Goal: Task Accomplishment & Management: Manage account settings

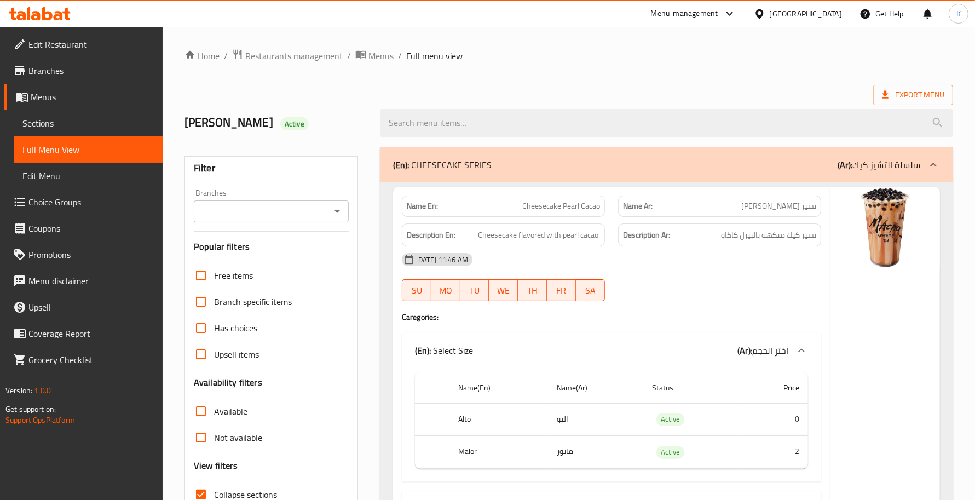
click at [699, 259] on div "[DATE] 11:46 AM" at bounding box center [611, 259] width 432 height 26
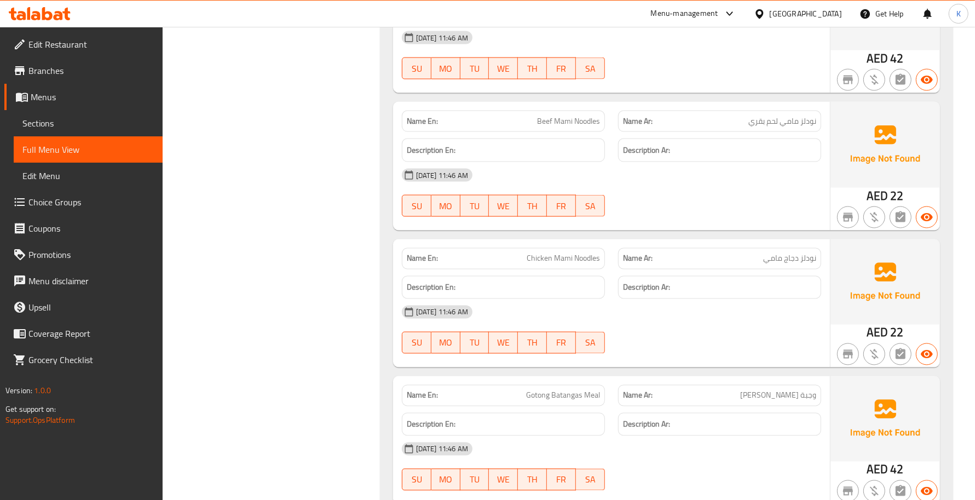
scroll to position [13218, 0]
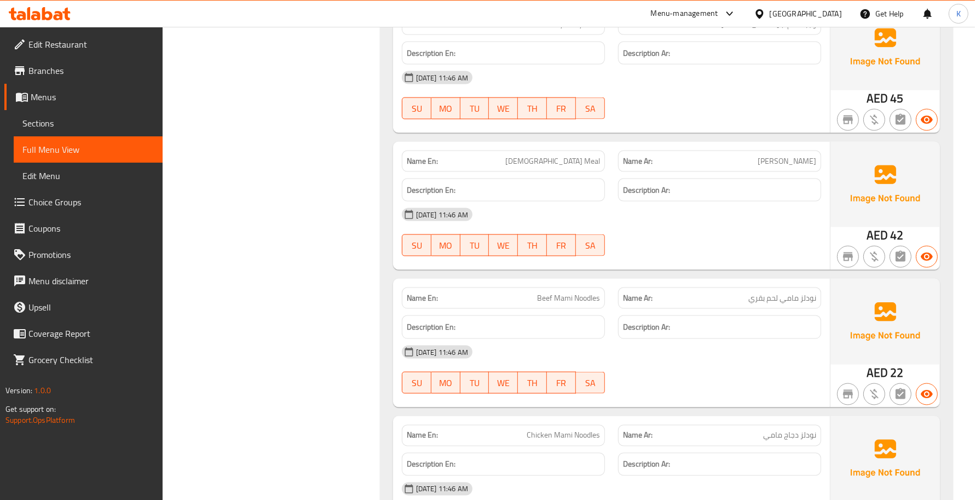
click at [611, 281] on div "Name Ar: نودلز مامي لحم بقري" at bounding box center [719, 298] width 216 height 34
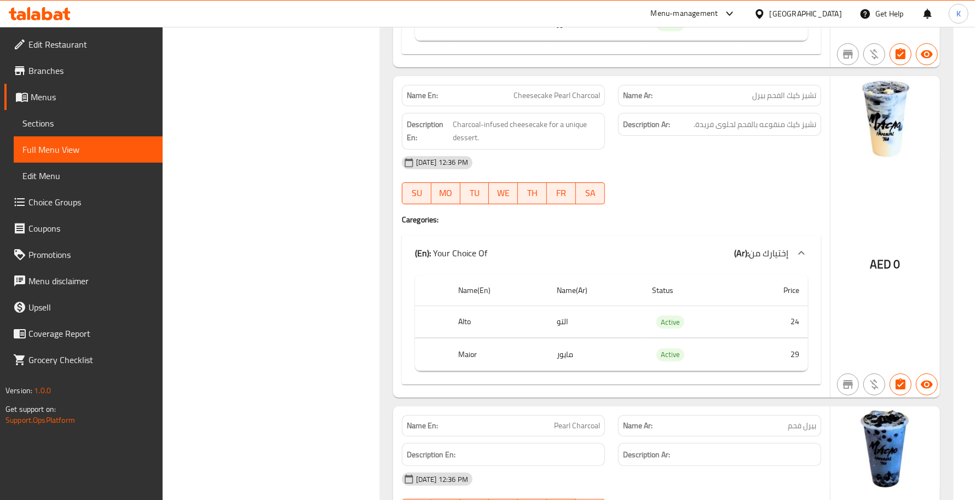
scroll to position [15373, 0]
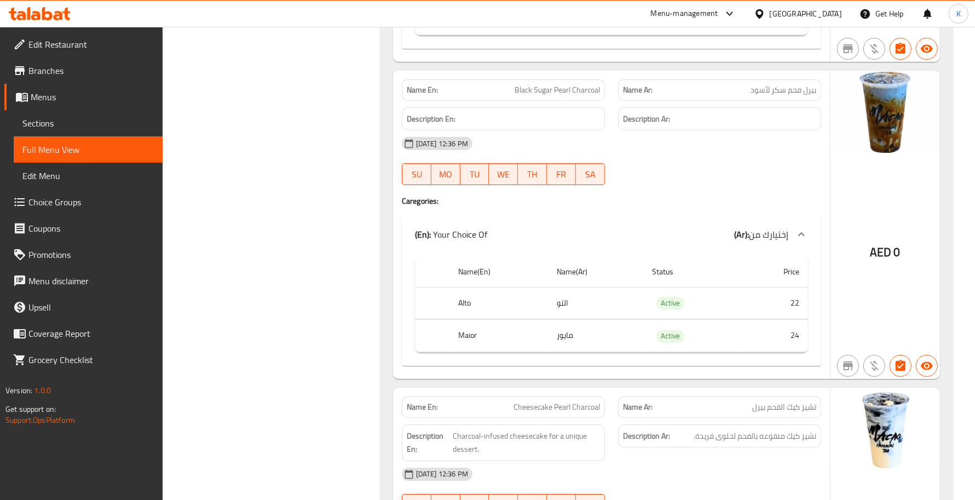
click at [119, 119] on span "Sections" at bounding box center [87, 123] width 131 height 13
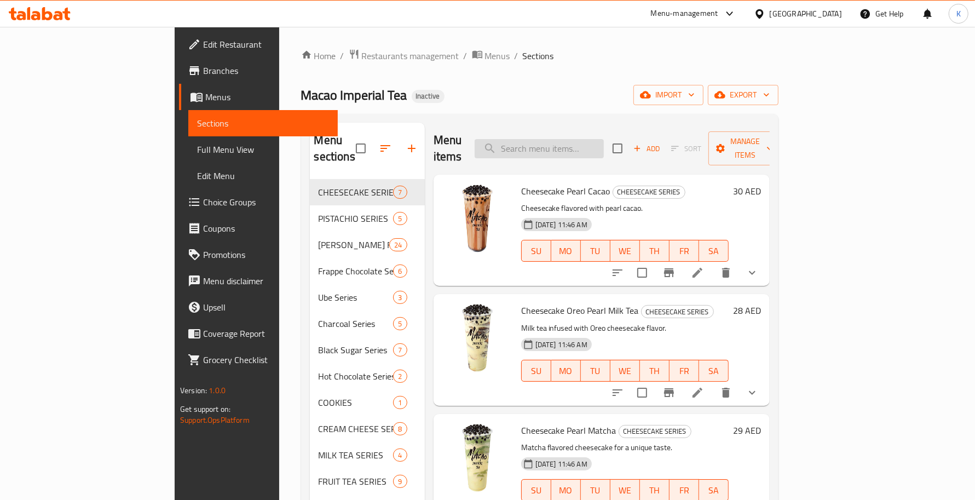
drag, startPoint x: 648, startPoint y: 148, endPoint x: 637, endPoint y: 140, distance: 14.0
click at [604, 146] on input "search" at bounding box center [539, 148] width 129 height 19
click at [604, 139] on input "search" at bounding box center [539, 148] width 129 height 19
paste input "Cheesecake Pearl Charcoa"
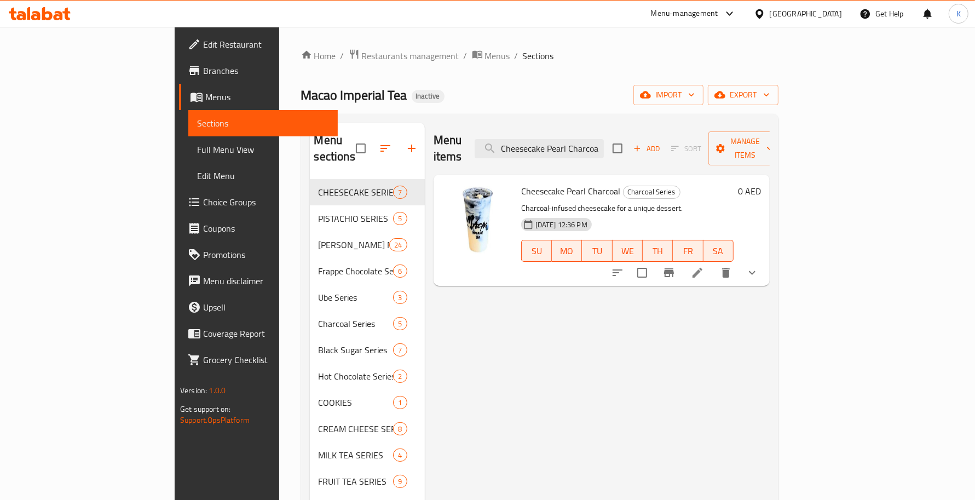
type input "Cheesecake Pearl Charcoa"
click at [704, 266] on icon at bounding box center [697, 272] width 13 height 13
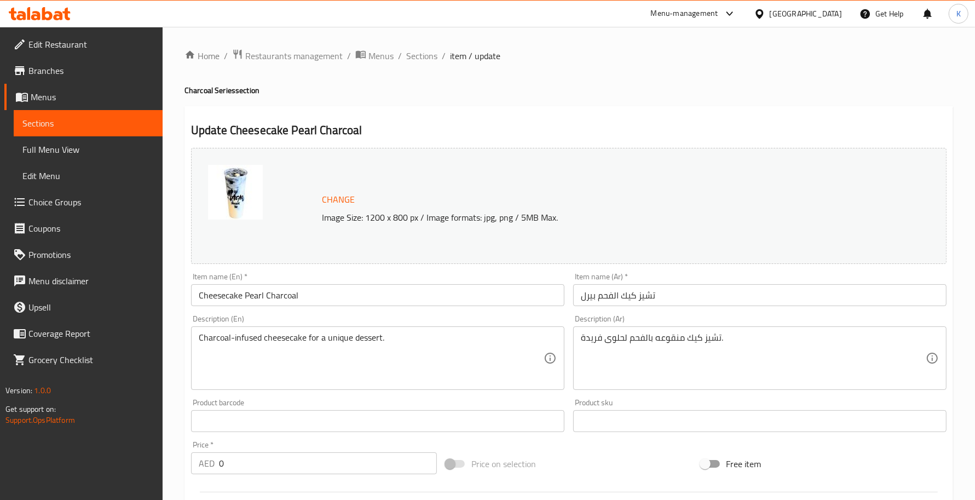
click at [406, 346] on div at bounding box center [487, 250] width 975 height 500
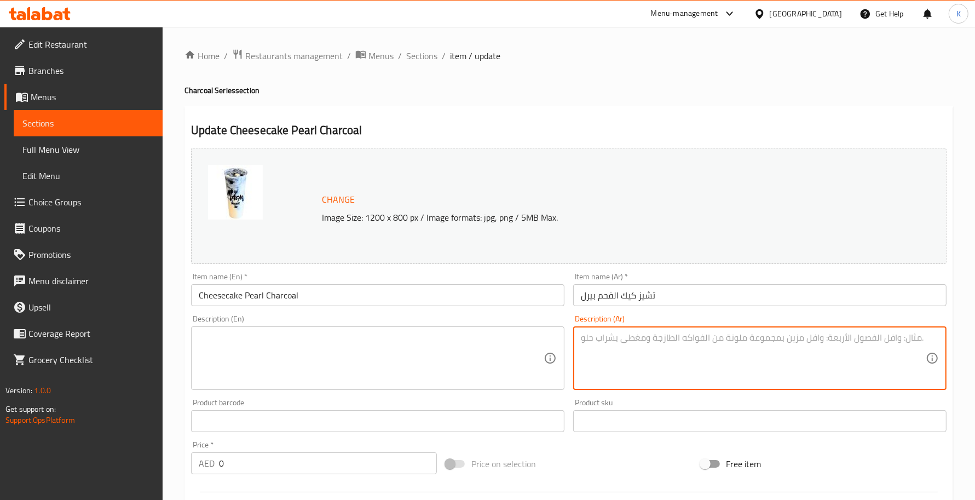
click at [386, 312] on div "Description (En) Description (En)" at bounding box center [378, 352] width 382 height 84
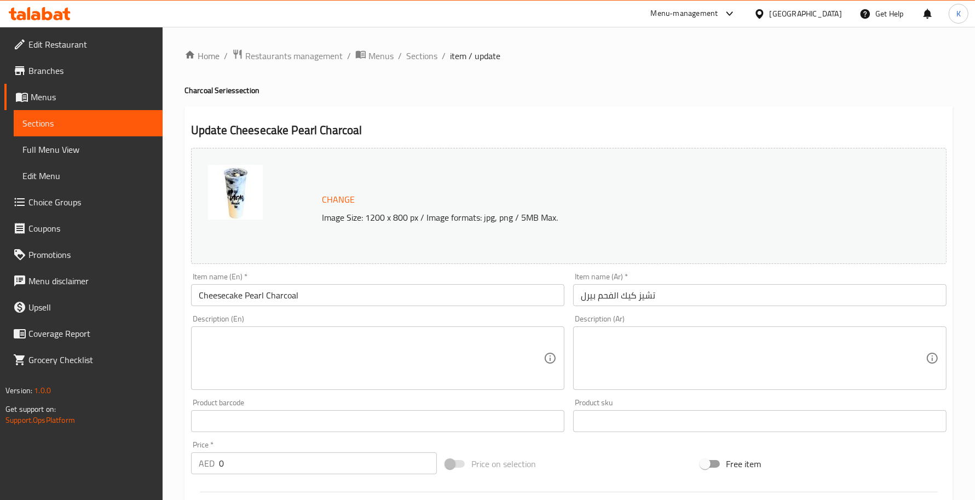
click at [375, 294] on input "Cheesecake Pearl Charcoal" at bounding box center [377, 295] width 373 height 22
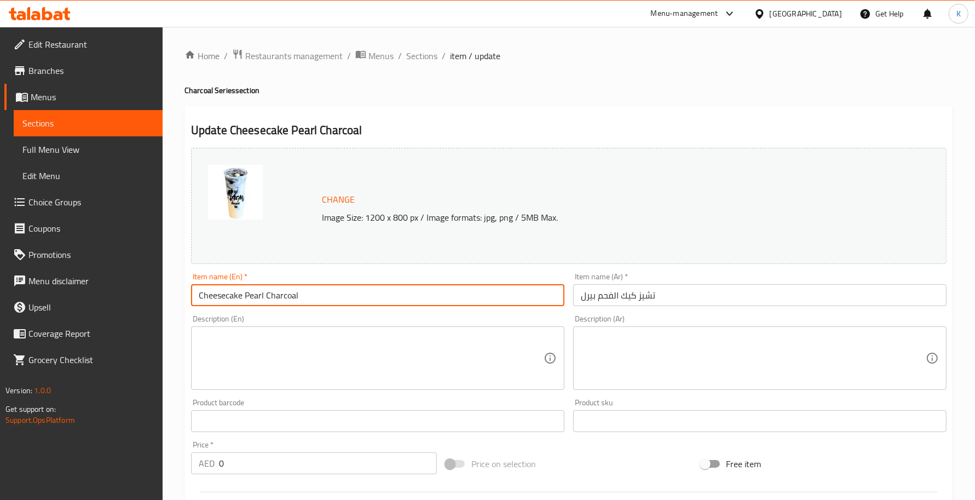
click at [512, 384] on textarea at bounding box center [371, 358] width 345 height 52
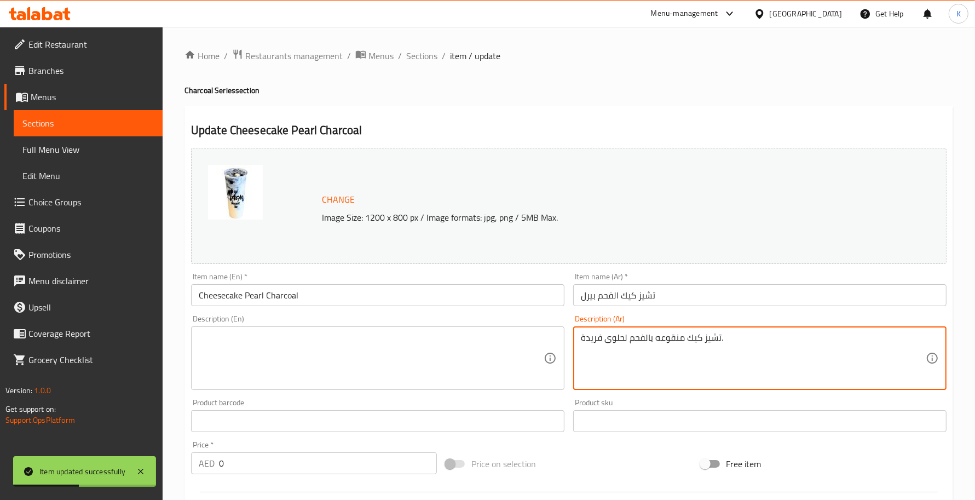
type textarea "تشيز كيك منقوعه بالفحم لحلوى فريدة."
type textarea "Charcoal-infused cheesecake for a unique dessert."
click at [366, 302] on input "Cheesecake Pearl Charcoal" at bounding box center [377, 295] width 373 height 22
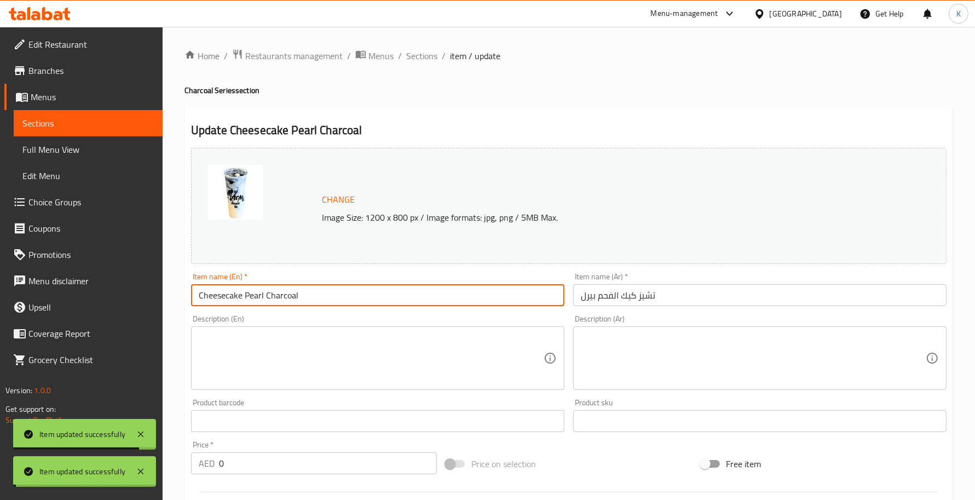
click at [380, 354] on textarea at bounding box center [371, 358] width 345 height 52
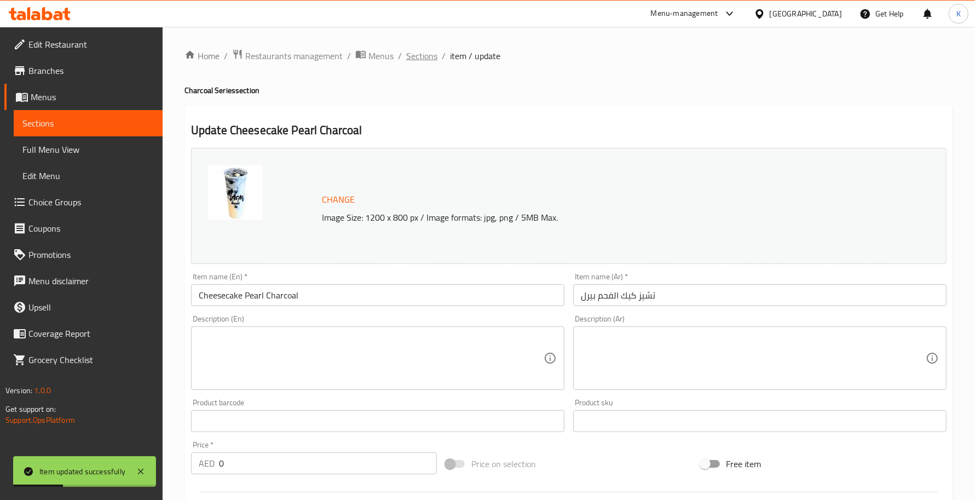
click at [428, 53] on span "Sections" at bounding box center [421, 55] width 31 height 13
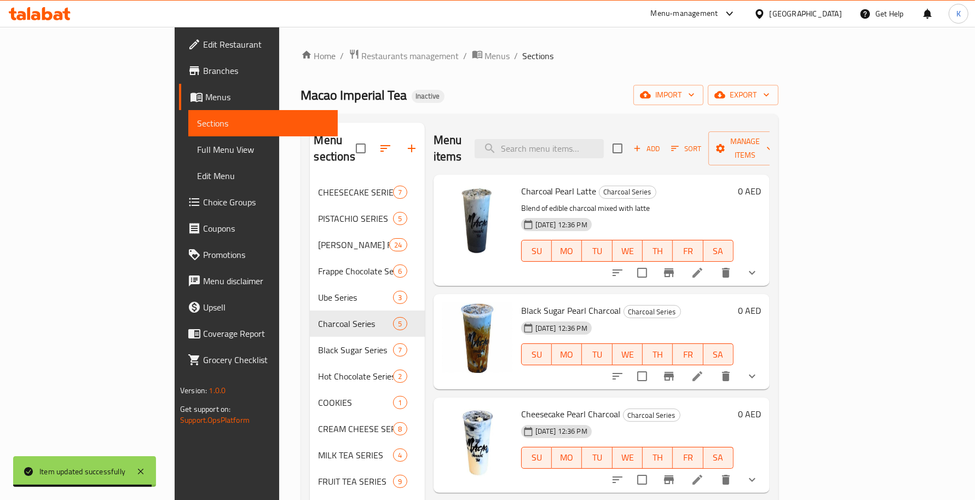
click at [642, 64] on div "Home / Restaurants management / Menus / Sections Macao Imperial Tea Inactive im…" at bounding box center [539, 501] width 477 height 905
click at [674, 85] on div "Macao Imperial Tea Inactive import export" at bounding box center [539, 95] width 477 height 20
click at [770, 99] on span "export" at bounding box center [742, 95] width 53 height 14
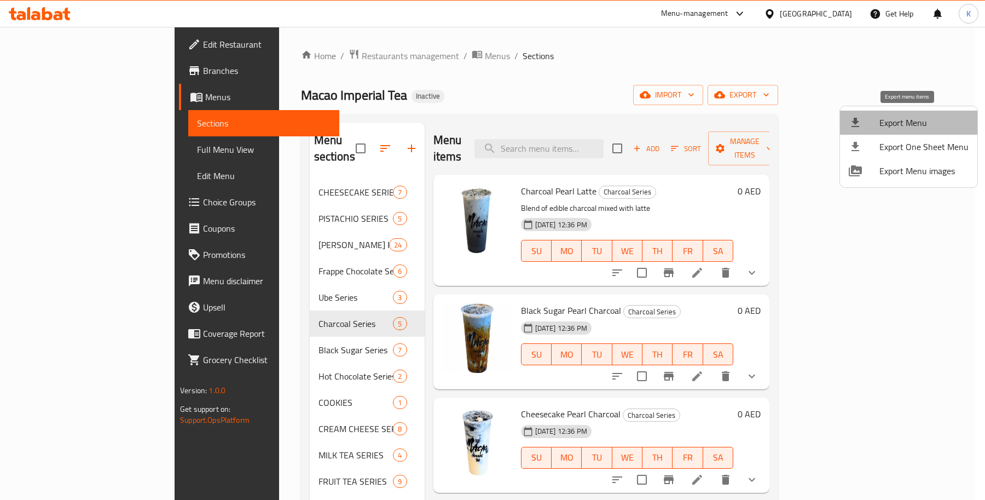
click at [910, 118] on span "Export Menu" at bounding box center [924, 122] width 89 height 13
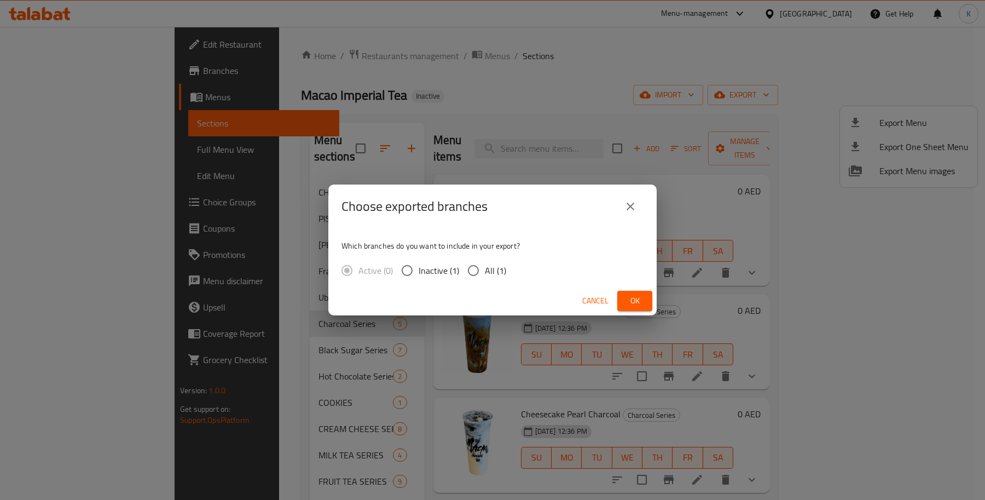
click at [493, 285] on div "Which branches do you want to include in your export? Active (0) Inactive (1) A…" at bounding box center [492, 257] width 328 height 58
click at [490, 274] on span "All (1)" at bounding box center [495, 270] width 21 height 13
click at [485, 274] on input "All (1)" at bounding box center [473, 270] width 23 height 23
radio input "true"
click at [636, 302] on span "Ok" at bounding box center [635, 301] width 18 height 14
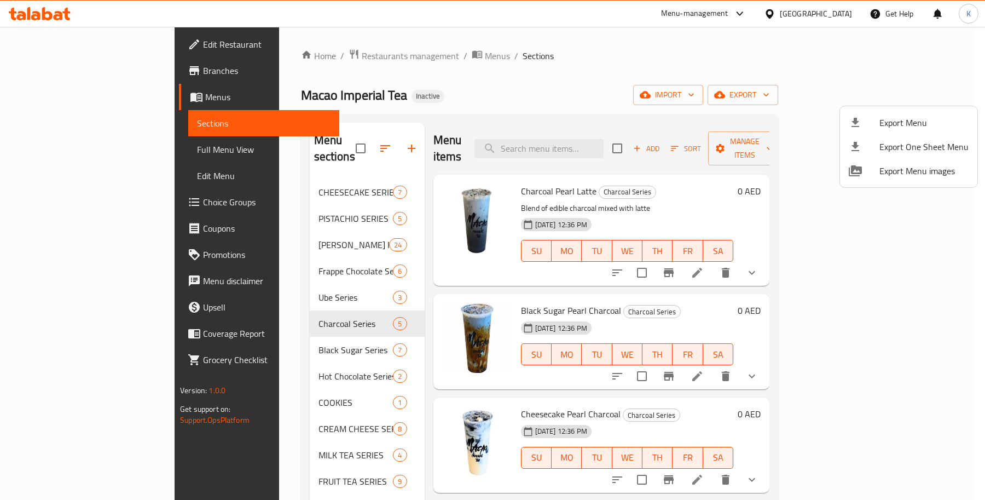
click at [122, 157] on div at bounding box center [492, 250] width 985 height 500
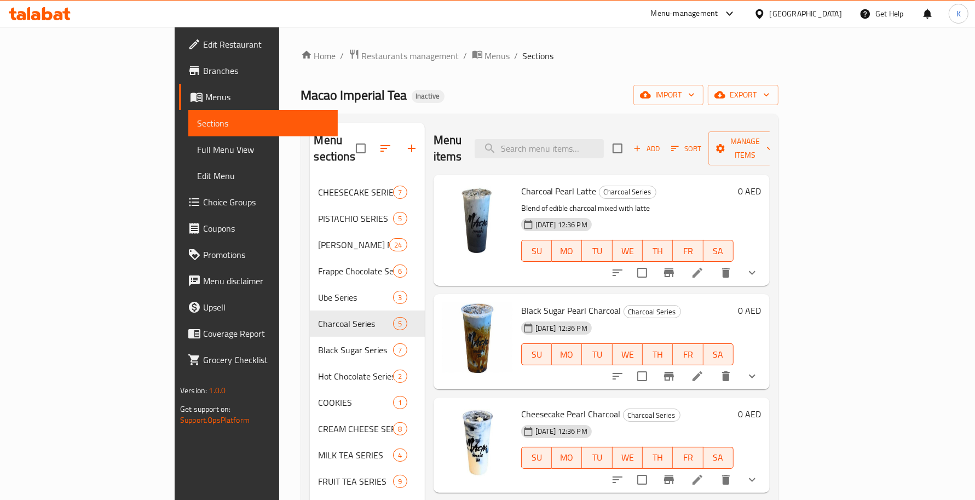
click at [197, 154] on span "Full Menu View" at bounding box center [262, 149] width 131 height 13
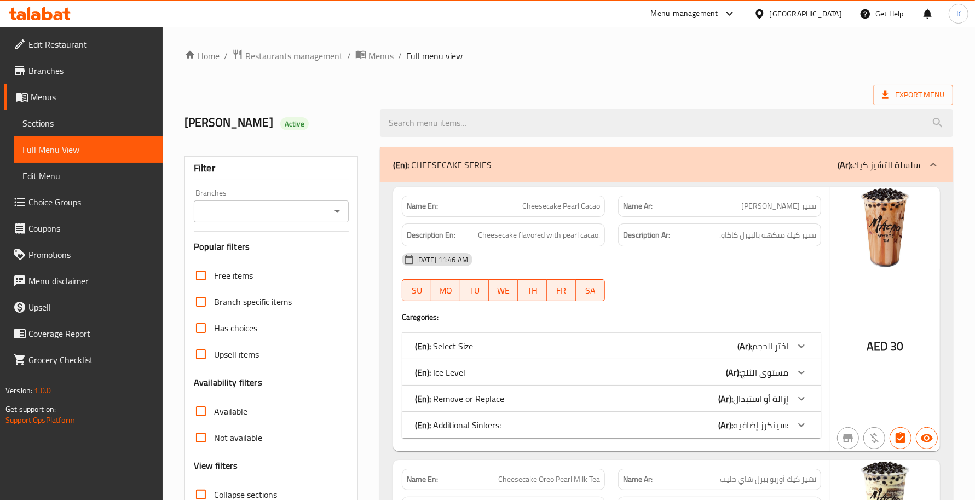
scroll to position [159, 0]
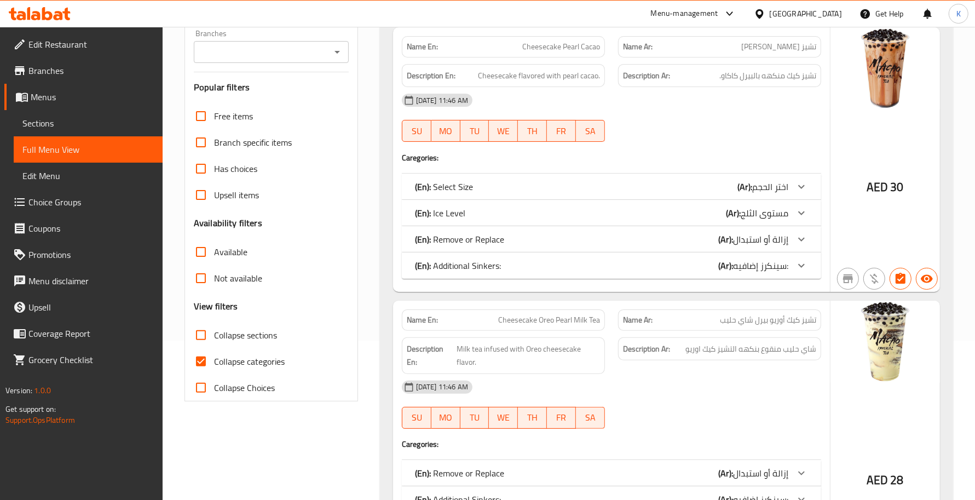
click at [256, 337] on span "Collapse sections" at bounding box center [245, 334] width 63 height 13
click at [214, 337] on input "Collapse sections" at bounding box center [201, 335] width 26 height 26
checkbox input "true"
click at [258, 357] on span "Collapse categories" at bounding box center [249, 361] width 71 height 13
click at [214, 357] on input "Collapse categories" at bounding box center [201, 361] width 26 height 26
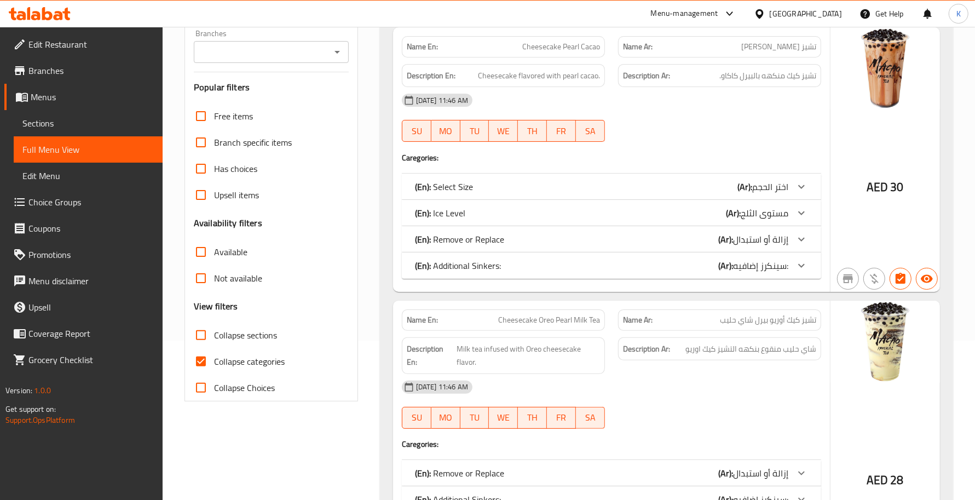
checkbox input "false"
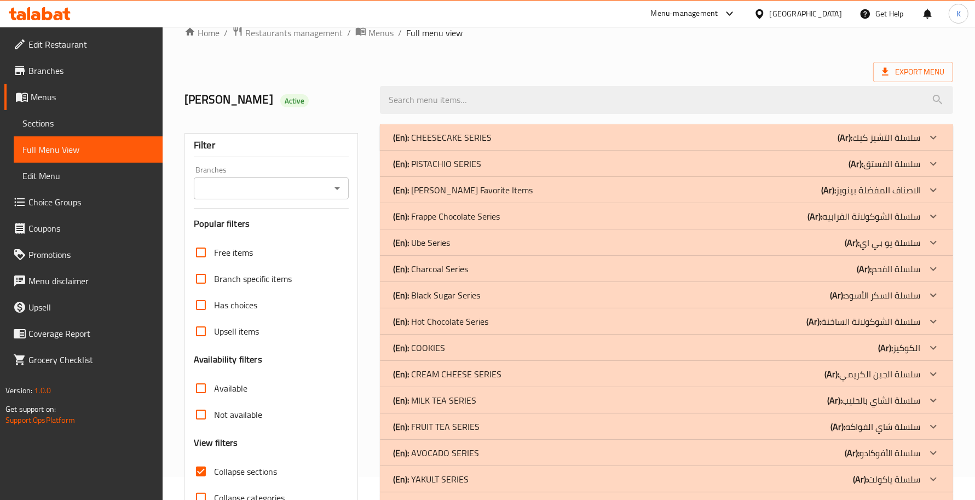
scroll to position [0, 0]
